Goal: Find contact information: Obtain details needed to contact an individual or organization

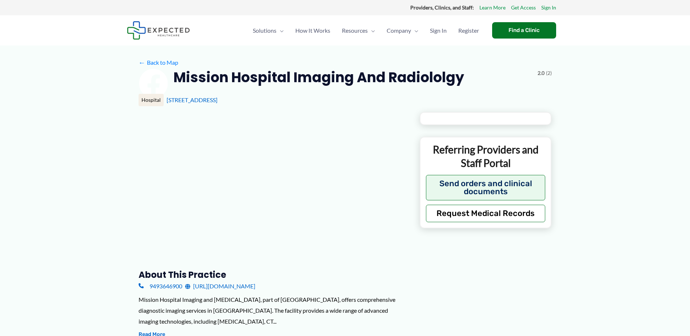
type input "**********"
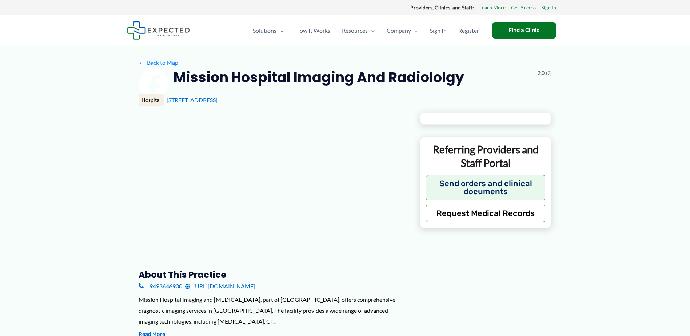
type input "**********"
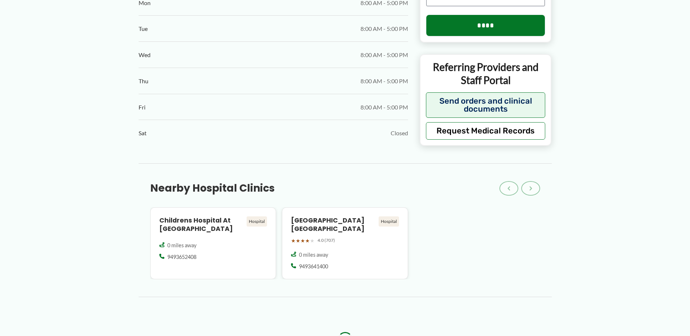
scroll to position [546, 0]
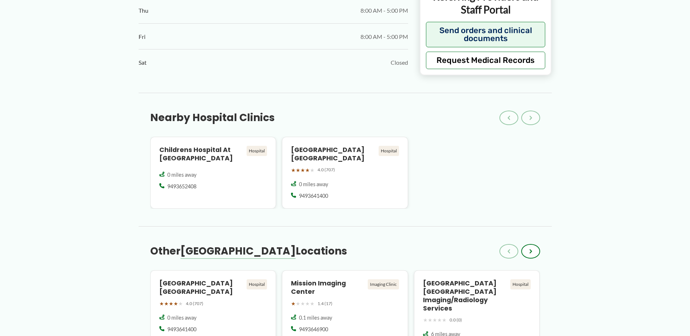
drag, startPoint x: 600, startPoint y: 171, endPoint x: 601, endPoint y: 122, distance: 48.4
click at [600, 122] on div "← Back to Map Mission Hospital Imaging and Radiololgy ★ ★ ★ ★ ★ 2.0 (2) Hospita…" at bounding box center [345, 166] width 690 height 1333
drag, startPoint x: 635, startPoint y: 129, endPoint x: 599, endPoint y: 85, distance: 56.9
click at [599, 85] on div "← Back to Map Mission Hospital Imaging and Radiololgy ★ ★ ★ ★ ★ 2.0 (2) Hospita…" at bounding box center [345, 166] width 690 height 1333
drag, startPoint x: 587, startPoint y: 94, endPoint x: 577, endPoint y: 98, distance: 10.8
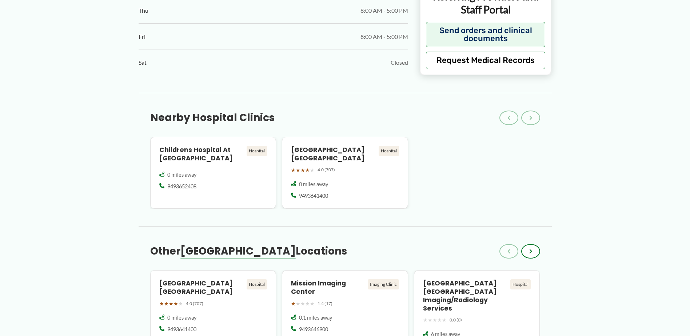
drag, startPoint x: 577, startPoint y: 98, endPoint x: 567, endPoint y: 87, distance: 14.9
click at [567, 86] on div "← Back to Map Mission Hospital Imaging and Radiololgy ★ ★ ★ ★ ★ 2.0 (2) Hospita…" at bounding box center [345, 89] width 451 height 1179
drag, startPoint x: 564, startPoint y: 86, endPoint x: 548, endPoint y: 76, distance: 19.3
click at [537, 73] on div "Clinics and Businesses Referring Providers and Staff Portal Send orders and cli…" at bounding box center [486, 30] width 132 height 92
drag, startPoint x: 572, startPoint y: 79, endPoint x: 585, endPoint y: 47, distance: 34.9
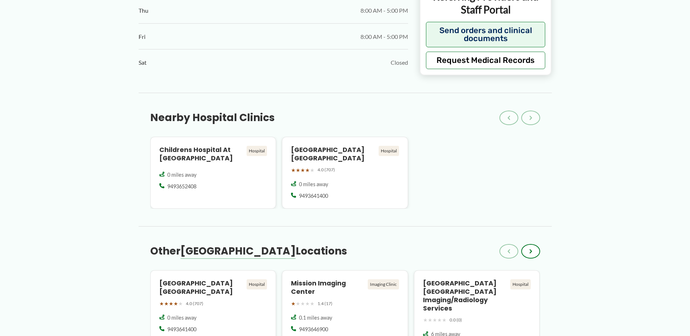
click at [587, 43] on div "← Back to Map Mission Hospital Imaging and Radiololgy ★ ★ ★ ★ ★ 2.0 (2) Hospita…" at bounding box center [345, 166] width 690 height 1333
drag, startPoint x: 561, startPoint y: 82, endPoint x: 573, endPoint y: 56, distance: 28.0
click at [573, 56] on div "← Back to Map Mission Hospital Imaging and Radiololgy ★ ★ ★ ★ ★ 2.0 (2) Hospita…" at bounding box center [345, 166] width 690 height 1333
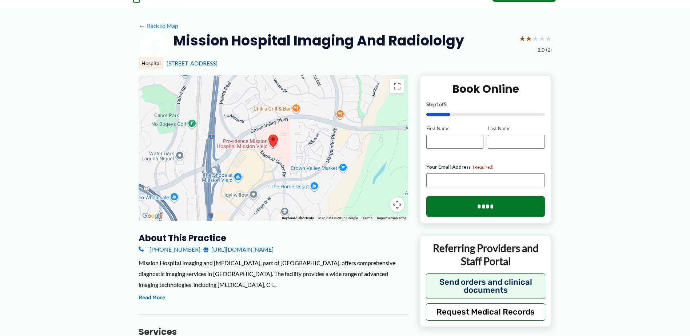
scroll to position [0, 0]
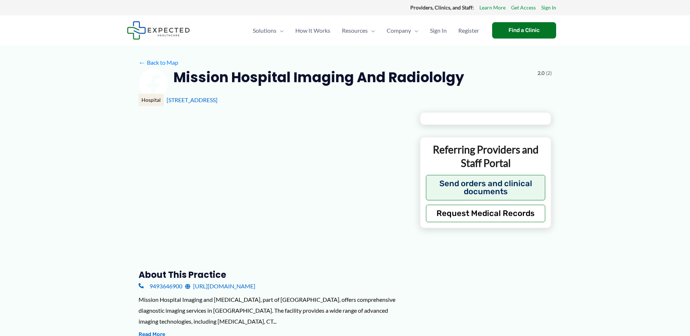
type input "**********"
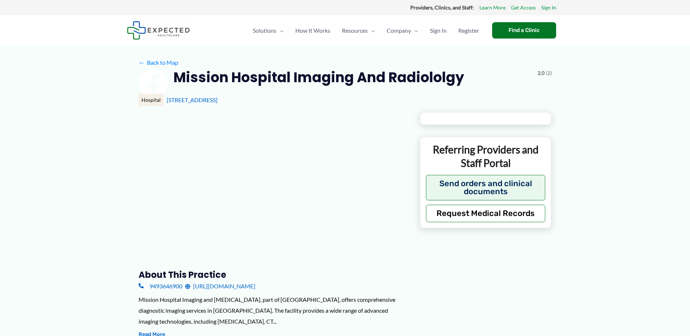
type input "**********"
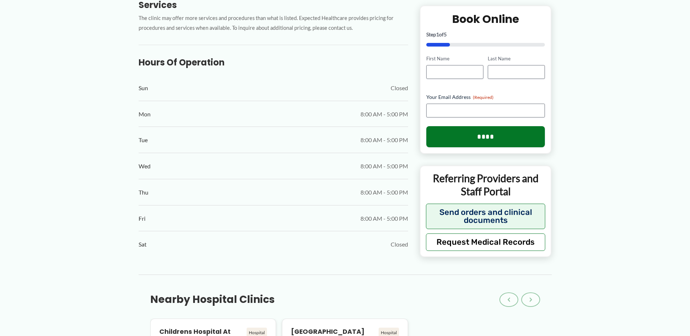
scroll to position [946, 0]
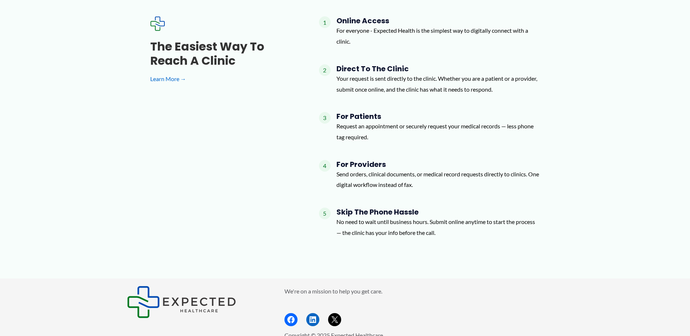
click at [399, 169] on p "Send orders, clinical documents, or medical record requests directly to clinics…" at bounding box center [439, 179] width 204 height 21
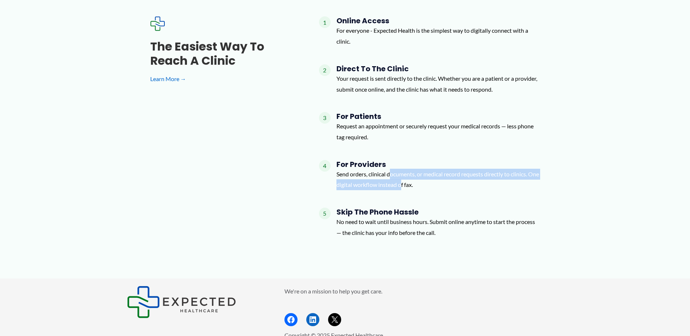
drag, startPoint x: 393, startPoint y: 155, endPoint x: 413, endPoint y: 175, distance: 29.3
click at [413, 175] on div "For Providers Send orders, clinical documents, or medical record requests direc…" at bounding box center [439, 178] width 204 height 36
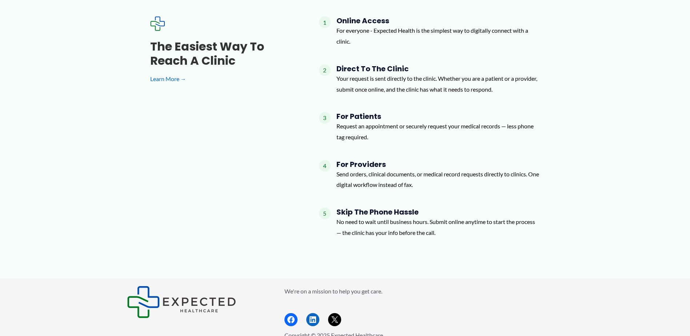
drag, startPoint x: 413, startPoint y: 175, endPoint x: 430, endPoint y: 173, distance: 17.3
click at [426, 171] on p "Send orders, clinical documents, or medical record requests directly to clinics…" at bounding box center [439, 179] width 204 height 21
drag, startPoint x: 445, startPoint y: 179, endPoint x: 410, endPoint y: 164, distance: 37.3
click at [410, 164] on div "For Providers Send orders, clinical documents, or medical record requests direc…" at bounding box center [439, 178] width 204 height 36
drag, startPoint x: 410, startPoint y: 164, endPoint x: 444, endPoint y: 178, distance: 36.5
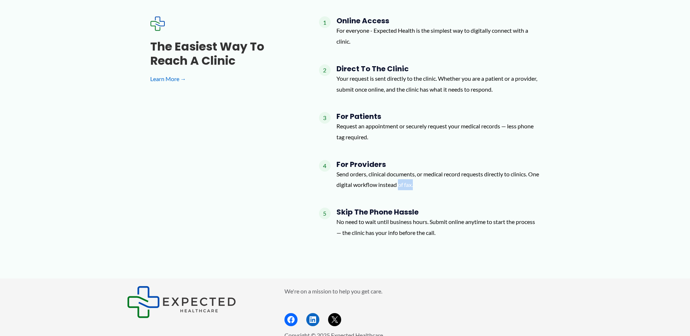
click at [444, 178] on div "For Providers Send orders, clinical documents, or medical record requests direc…" at bounding box center [439, 178] width 204 height 36
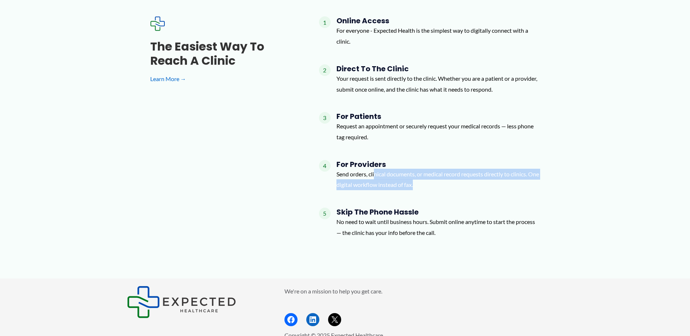
drag, startPoint x: 444, startPoint y: 174, endPoint x: 376, endPoint y: 156, distance: 70.0
click at [376, 160] on div "For Providers Send orders, clinical documents, or medical record requests direc…" at bounding box center [439, 178] width 204 height 36
drag, startPoint x: 376, startPoint y: 156, endPoint x: 441, endPoint y: 182, distance: 69.9
click at [441, 182] on div "1 Online Access For everyone - Expected Health is the simplest way to digitally…" at bounding box center [429, 129] width 221 height 227
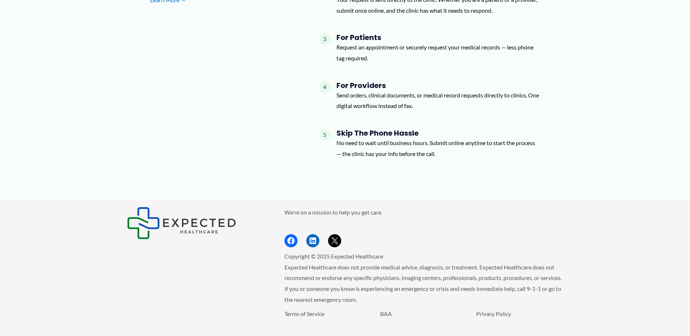
scroll to position [1025, 0]
